Goal: Information Seeking & Learning: Learn about a topic

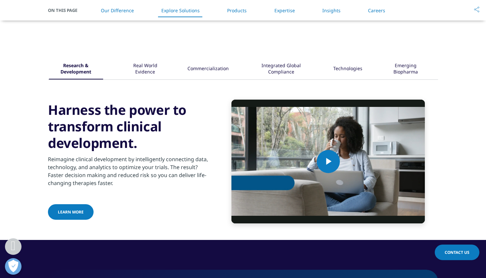
scroll to position [791, 0]
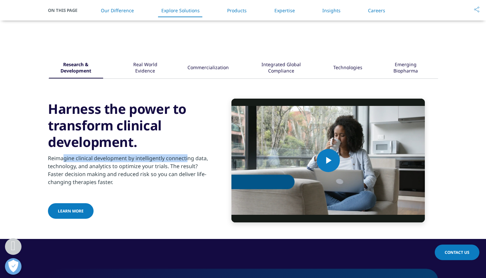
drag, startPoint x: 78, startPoint y: 158, endPoint x: 187, endPoint y: 158, distance: 108.9
click at [187, 158] on p "Reimagine clinical development by intelligently connecting data, technology, an…" at bounding box center [128, 172] width 160 height 36
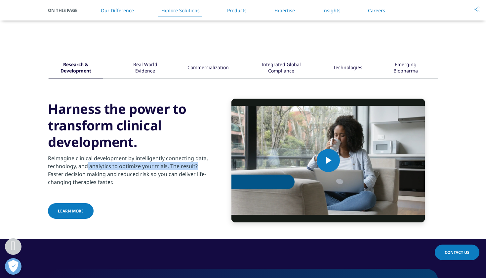
drag, startPoint x: 116, startPoint y: 164, endPoint x: 199, endPoint y: 166, distance: 83.4
click at [199, 166] on p "Reimagine clinical development by intelligently connecting data, technology, an…" at bounding box center [128, 172] width 160 height 36
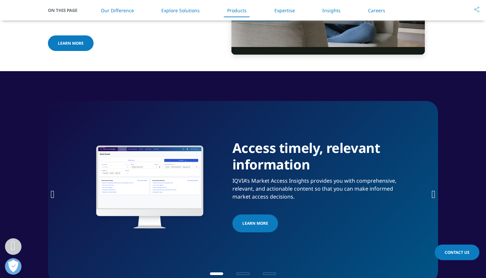
scroll to position [977, 0]
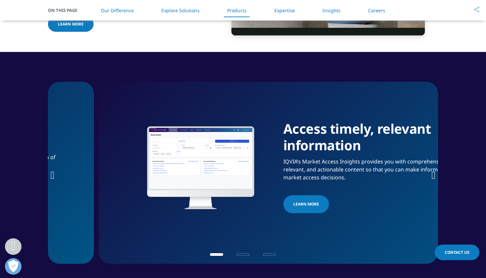
click at [287, 158] on p "IQVIA’s Market Access Insights provides you with comprehensive, relevant, and a…" at bounding box center [369, 172] width 170 height 28
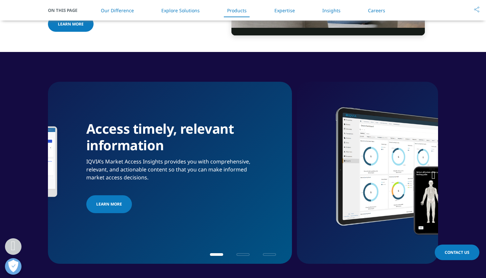
click at [133, 146] on div "Access timely, relevant information IQVIA’s Market Access Insights provides you…" at bounding box center [171, 167] width 170 height 95
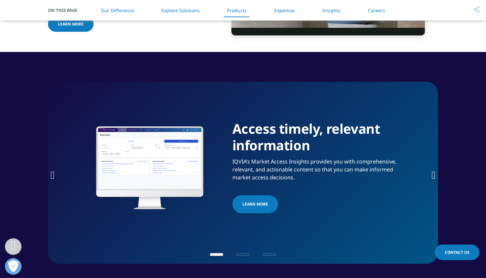
click at [434, 168] on div "Next slide" at bounding box center [434, 174] width 4 height 14
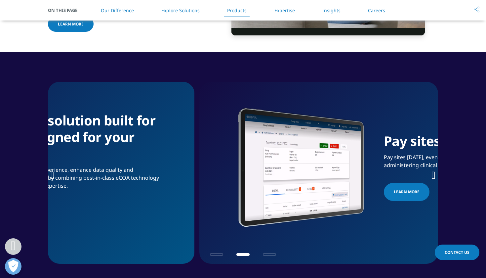
click at [0, 129] on section "Access timely, relevant information IQVIA’s Market Access Insights provides you…" at bounding box center [243, 173] width 486 height 242
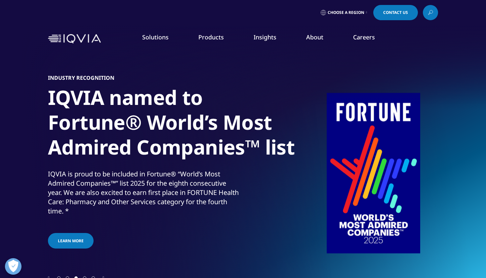
scroll to position [0, 0]
click at [81, 41] on img at bounding box center [74, 39] width 53 height 10
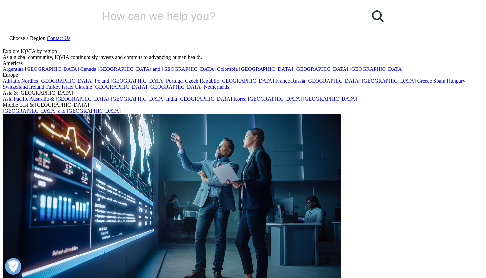
drag, startPoint x: 72, startPoint y: 142, endPoint x: 177, endPoint y: 144, distance: 104.9
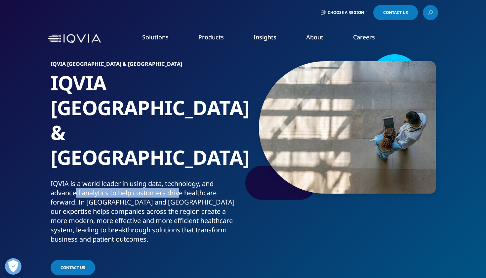
click at [177, 179] on p "IQVIA is a world leader in using data, technology, and advanced analytics to he…" at bounding box center [146, 213] width 190 height 69
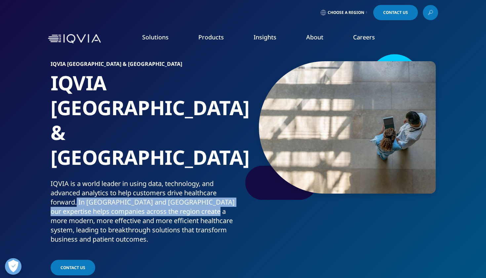
drag, startPoint x: 73, startPoint y: 154, endPoint x: 207, endPoint y: 158, distance: 134.1
click at [207, 179] on p "IQVIA is a world leader in using data, technology, and advanced analytics to he…" at bounding box center [146, 213] width 190 height 69
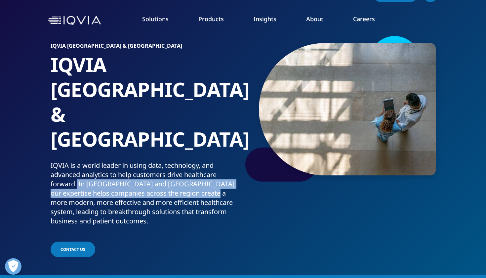
scroll to position [19, 0]
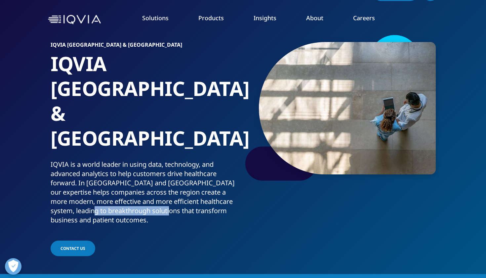
drag, startPoint x: 80, startPoint y: 160, endPoint x: 152, endPoint y: 160, distance: 71.1
click at [151, 160] on p "IQVIA is a world leader in using data, technology, and advanced analytics to he…" at bounding box center [146, 194] width 190 height 69
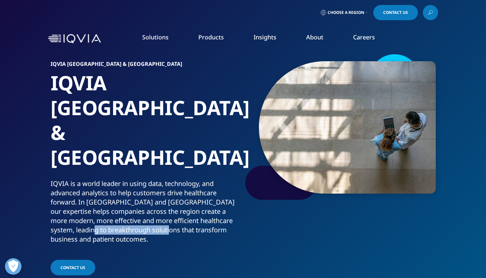
scroll to position [0, 0]
